Goal: Task Accomplishment & Management: Use online tool/utility

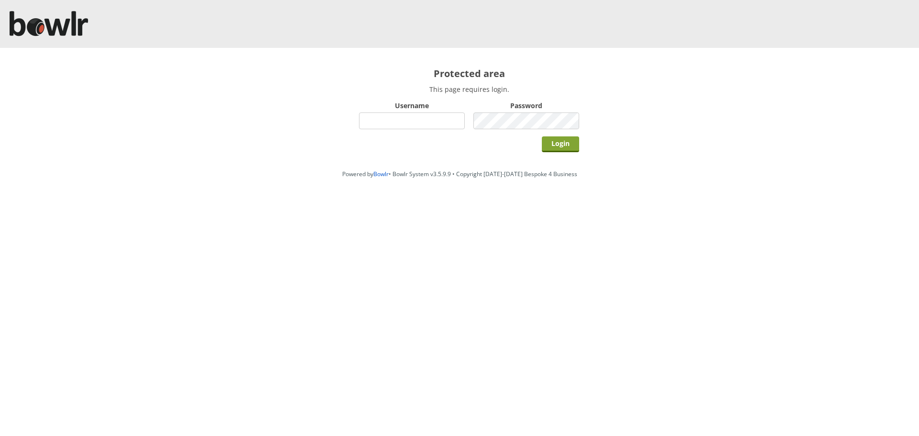
type input "hornseaindoorbowlsclub"
click at [557, 145] on input "Login" at bounding box center [560, 144] width 37 height 16
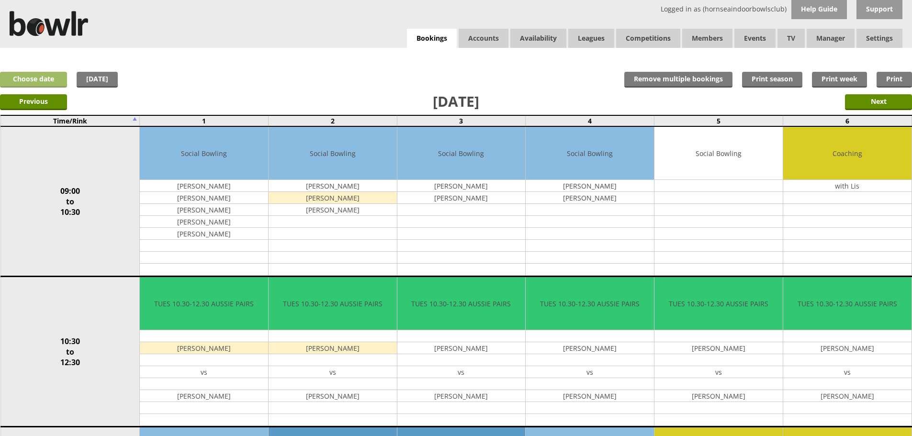
click at [50, 82] on link "Choose date" at bounding box center [33, 80] width 67 height 16
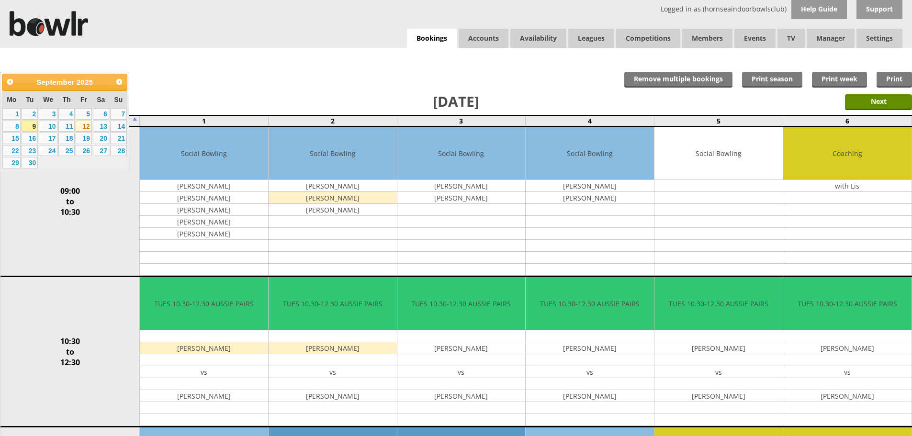
click at [87, 125] on link "12" at bounding box center [84, 126] width 16 height 11
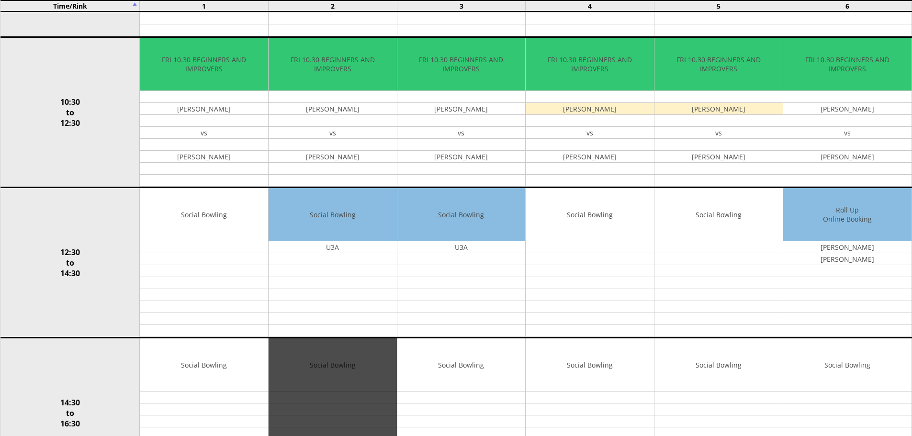
scroll to position [48, 0]
